Goal: Find specific page/section: Find specific page/section

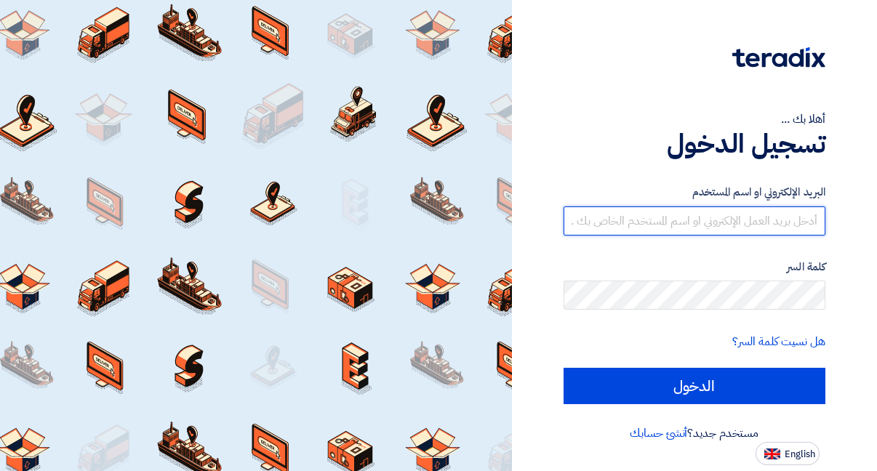
click at [653, 223] on input "text" at bounding box center [695, 221] width 263 height 29
type input "mo.taha@fametheagency.com"
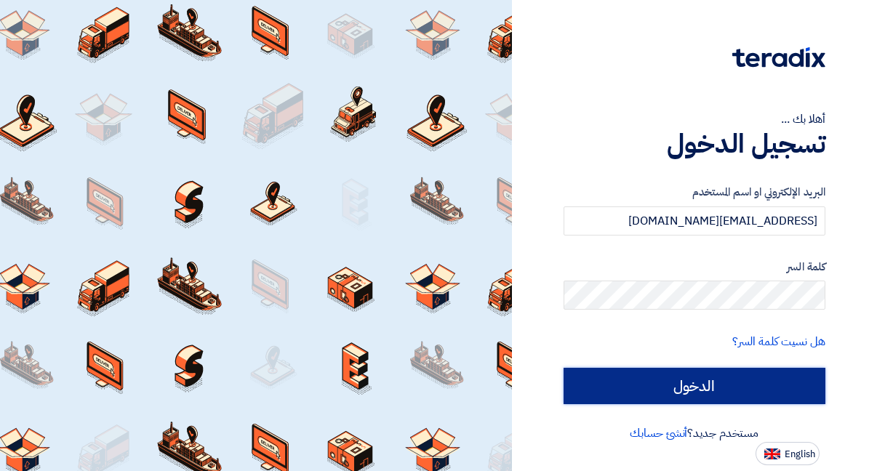
click at [692, 382] on input "الدخول" at bounding box center [695, 386] width 263 height 36
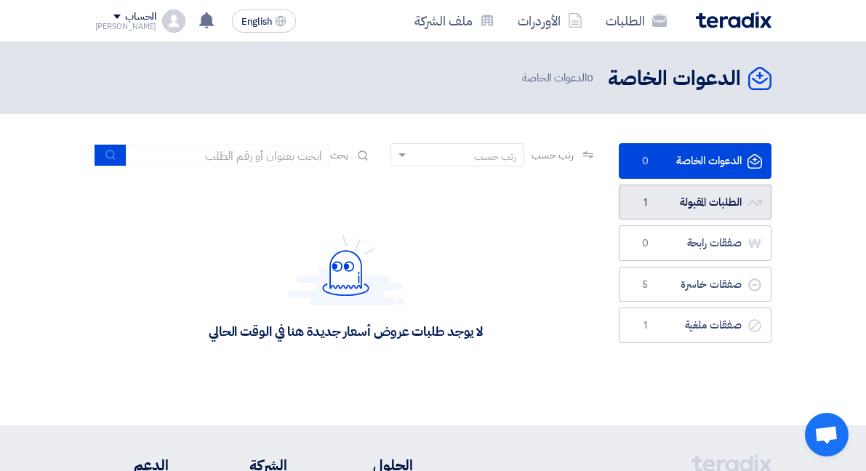
click at [690, 196] on link "الطلبات المقبولة الطلبات المقبولة 1" at bounding box center [695, 203] width 153 height 36
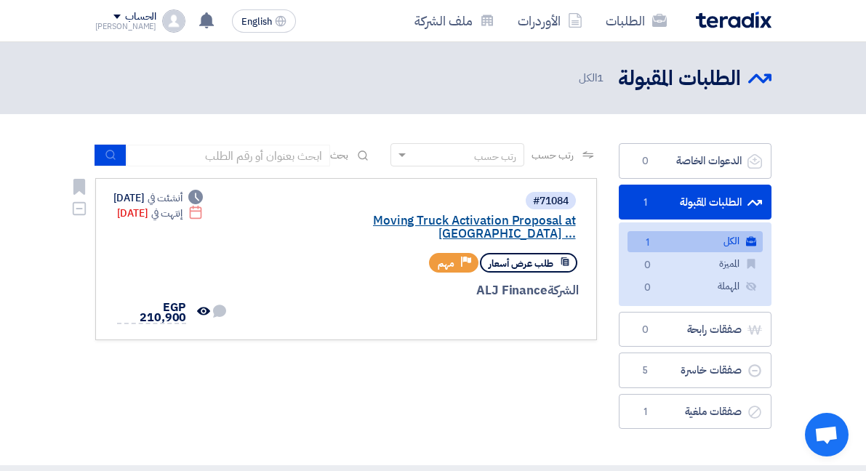
click at [359, 215] on link "Moving Truck Activation Proposal at El Rehab ..." at bounding box center [430, 228] width 291 height 26
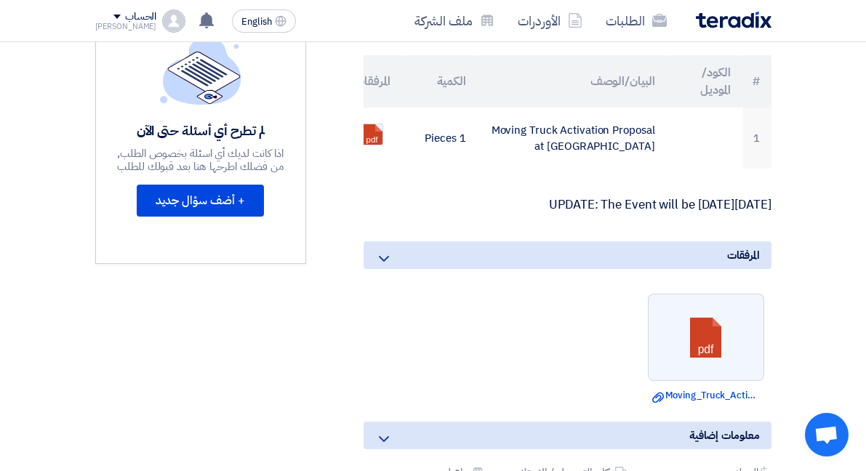
scroll to position [395, 0]
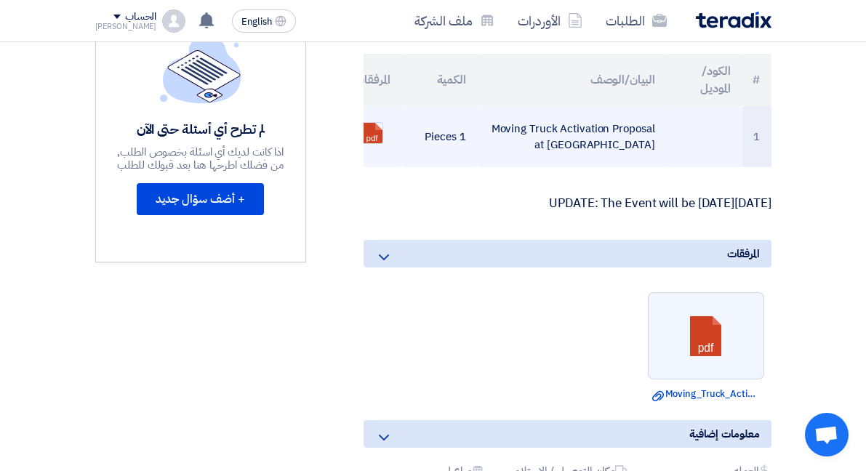
click at [568, 106] on td "Moving Truck Activation Proposal at El Rehab City" at bounding box center [572, 136] width 189 height 61
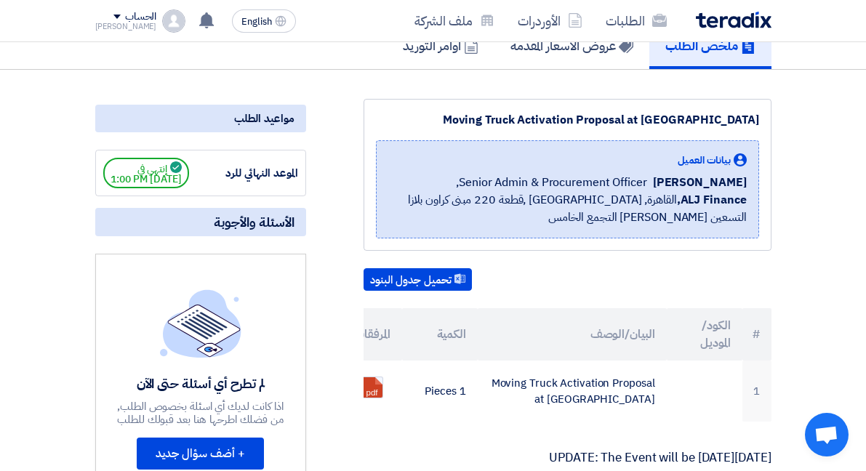
scroll to position [0, 0]
